Goal: Information Seeking & Learning: Learn about a topic

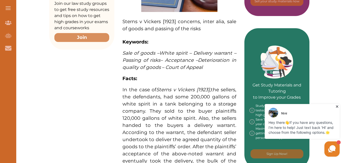
scroll to position [203, 0]
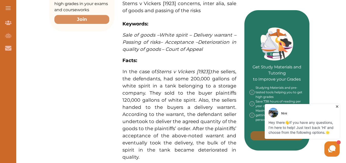
drag, startPoint x: 125, startPoint y: 73, endPoint x: 178, endPoint y: 99, distance: 58.9
click at [178, 99] on div "Sterns v Vickers [1923] concerns, inter alia, sale of goods and passing of the …" at bounding box center [179, 116] width 130 height 436
click at [72, 106] on div "We do not allow selecting and copying of our content. You can get our subscript…" at bounding box center [173, 81] width 346 height 163
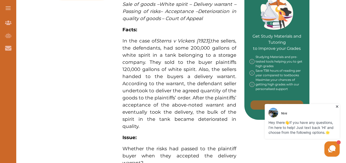
scroll to position [229, 0]
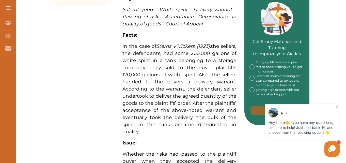
drag, startPoint x: 125, startPoint y: 44, endPoint x: 155, endPoint y: 55, distance: 31.9
click at [155, 55] on div "Sterns v Vickers [1923] concerns, inter alia, sale of goods and passing of the …" at bounding box center [179, 91] width 130 height 436
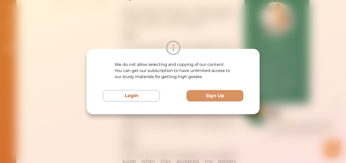
drag, startPoint x: 149, startPoint y: 133, endPoint x: 136, endPoint y: 127, distance: 15.0
click at [147, 131] on div "We do not allow selecting and copying of our content. You can get our subscript…" at bounding box center [173, 81] width 346 height 163
